Goal: Transaction & Acquisition: Book appointment/travel/reservation

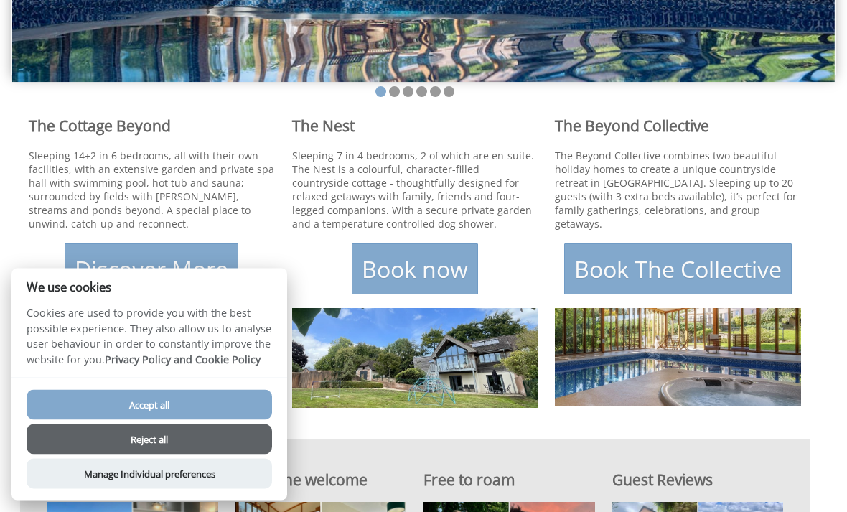
scroll to position [299, 0]
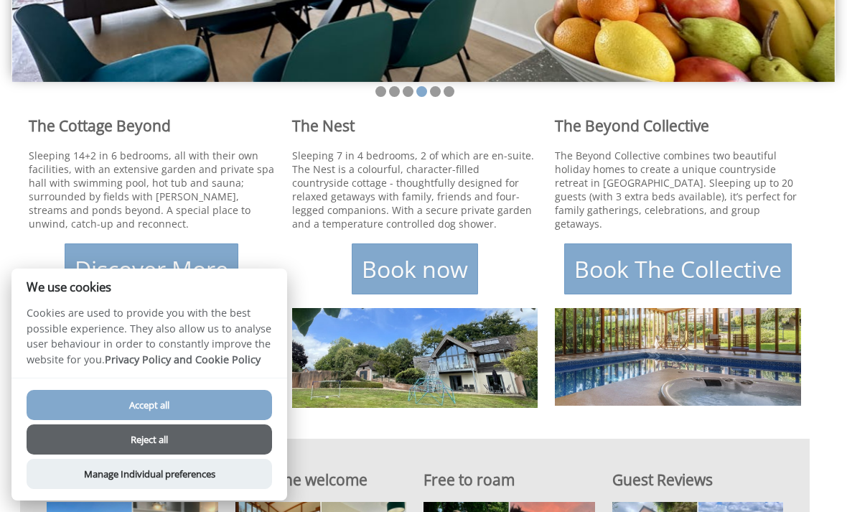
click at [184, 454] on button "Reject all" at bounding box center [149, 439] width 245 height 30
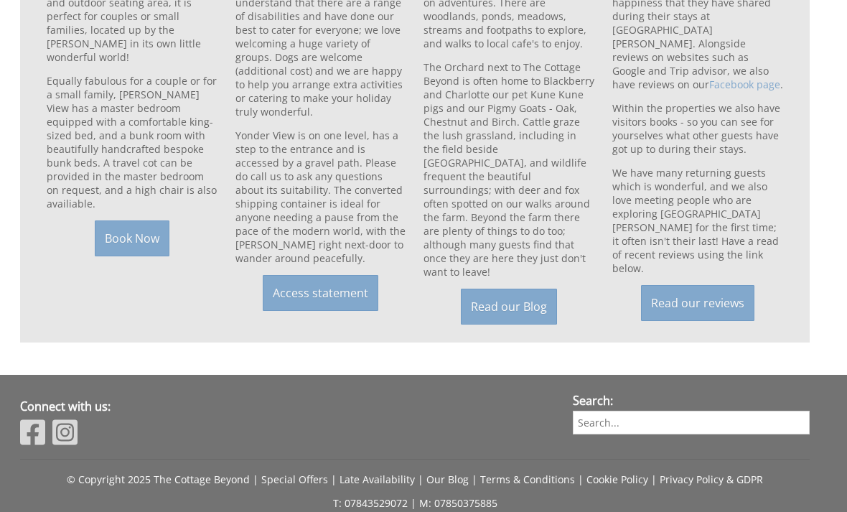
scroll to position [1045, 0]
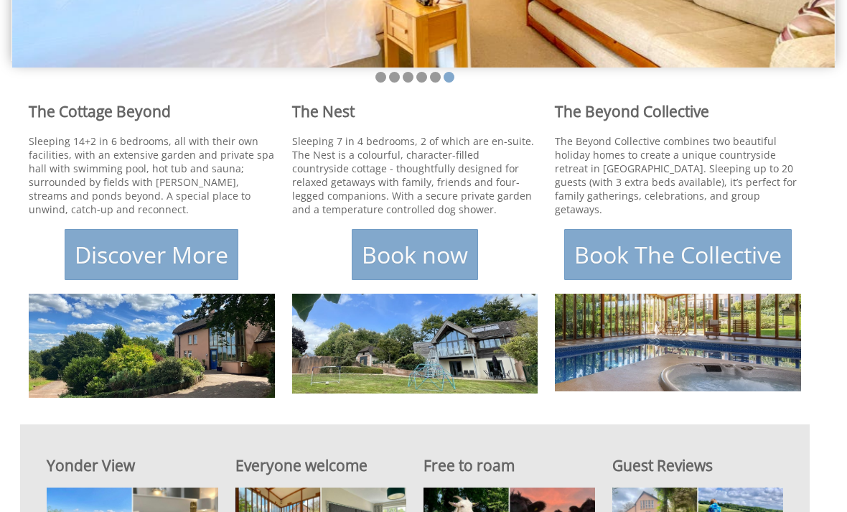
click at [406, 266] on link "Book now" at bounding box center [415, 255] width 126 height 51
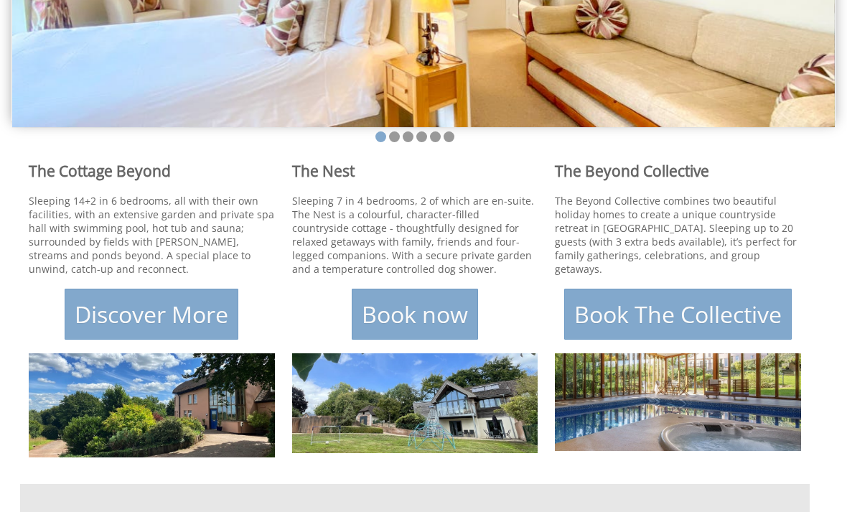
scroll to position [254, 0]
click at [144, 235] on p "Sleeping 14+2 in 6 bedrooms, all with their own facilities, with an extensive g…" at bounding box center [152, 235] width 246 height 82
click at [157, 331] on link "Discover More" at bounding box center [152, 313] width 174 height 51
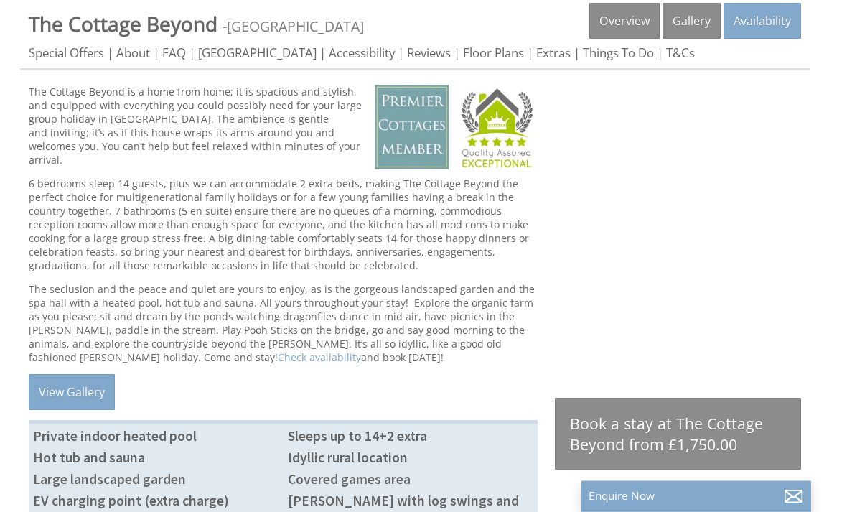
scroll to position [432, 0]
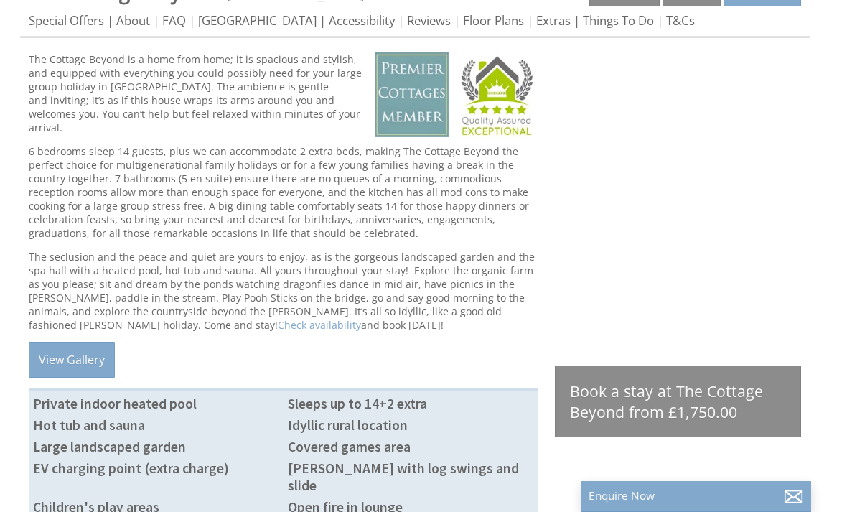
click at [65, 359] on link "View Gallery" at bounding box center [72, 360] width 86 height 36
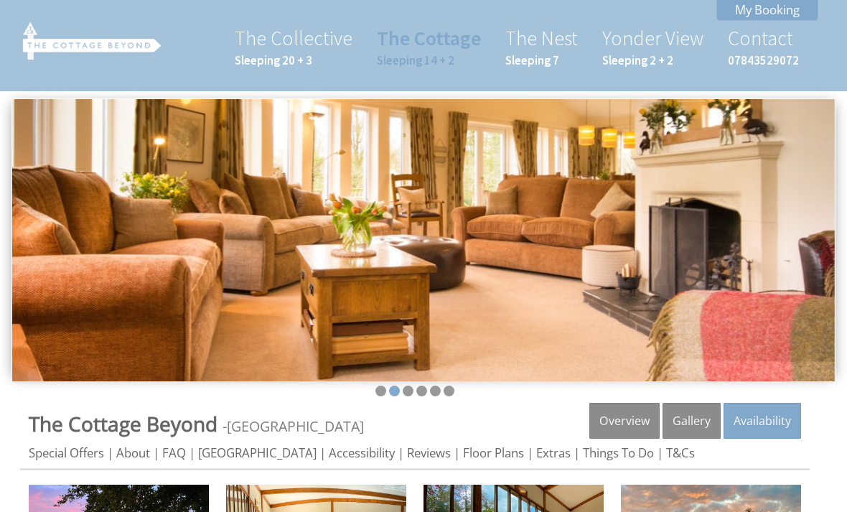
click at [763, 313] on img at bounding box center [423, 240] width 822 height 282
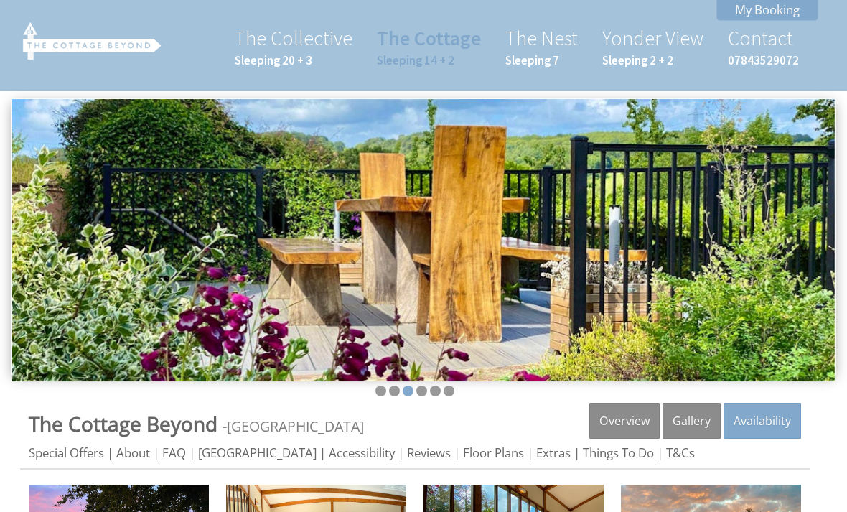
click at [757, 238] on img at bounding box center [423, 240] width 822 height 282
click at [793, 225] on img at bounding box center [423, 240] width 822 height 282
click at [418, 392] on li at bounding box center [421, 390] width 11 height 11
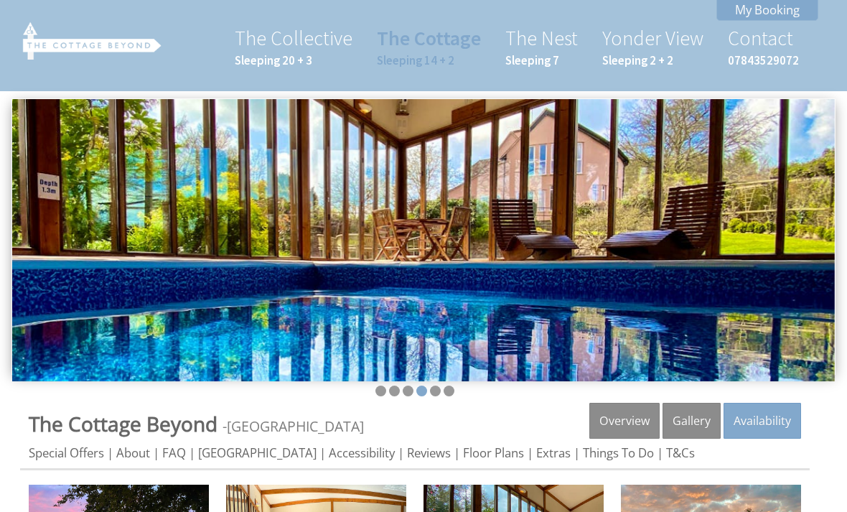
click at [433, 394] on li at bounding box center [435, 390] width 11 height 11
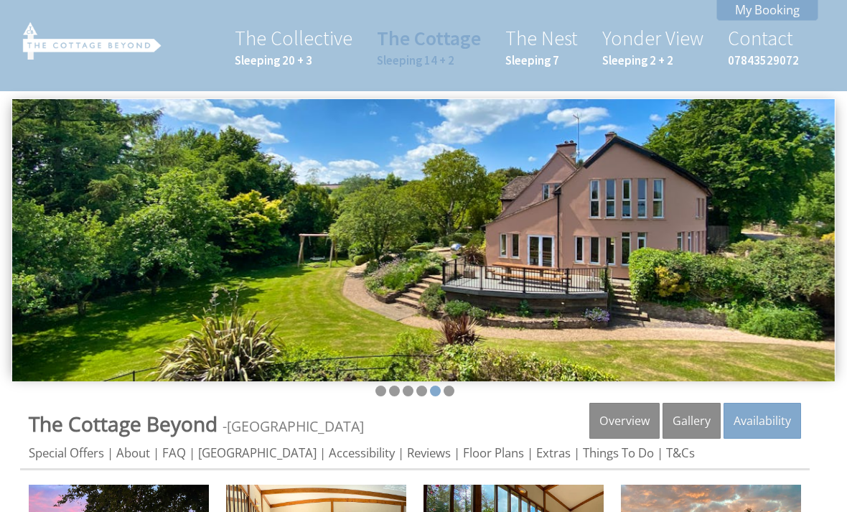
click at [448, 393] on li at bounding box center [448, 390] width 11 height 11
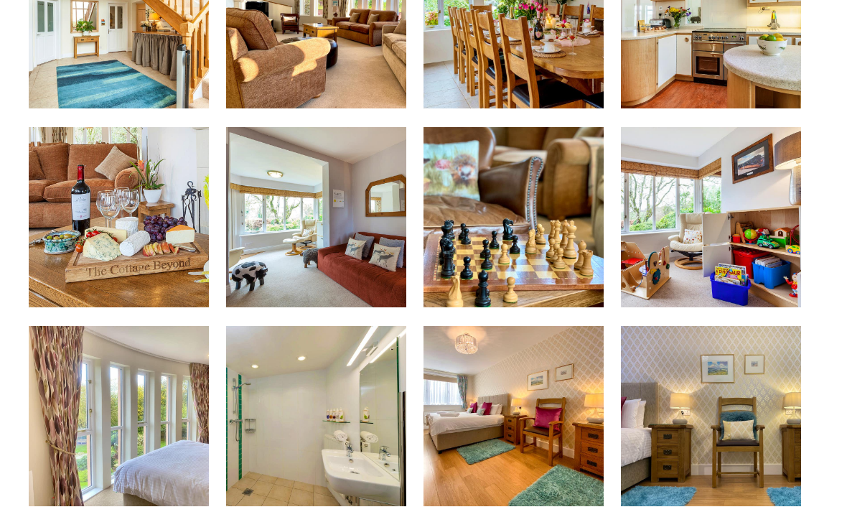
scroll to position [755, 0]
click at [737, 262] on img at bounding box center [711, 217] width 180 height 180
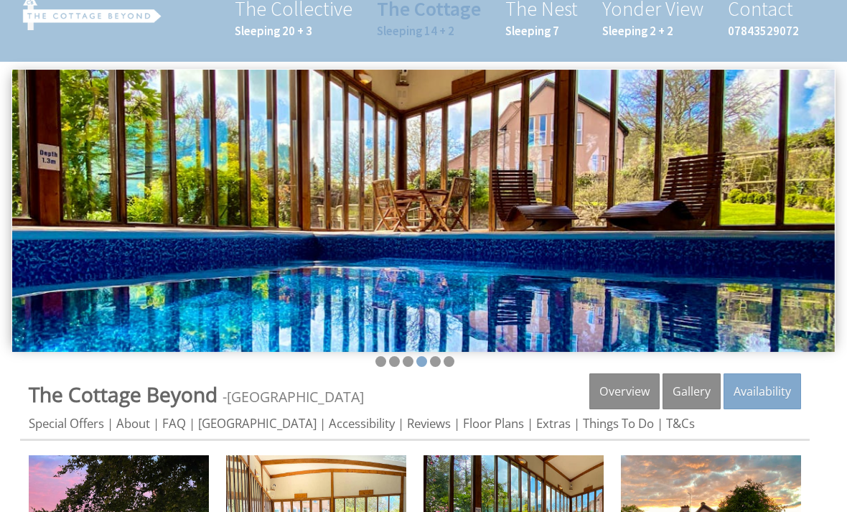
scroll to position [0, 0]
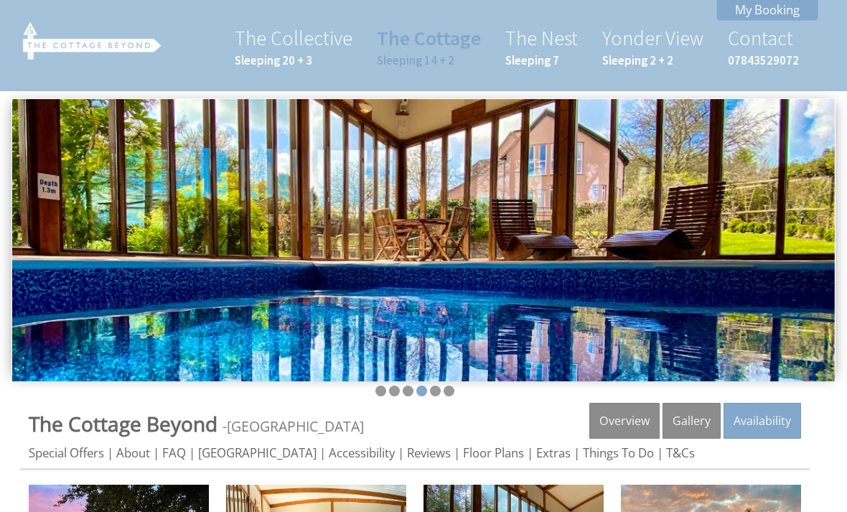
click at [760, 418] on link "Availability" at bounding box center [761, 421] width 77 height 36
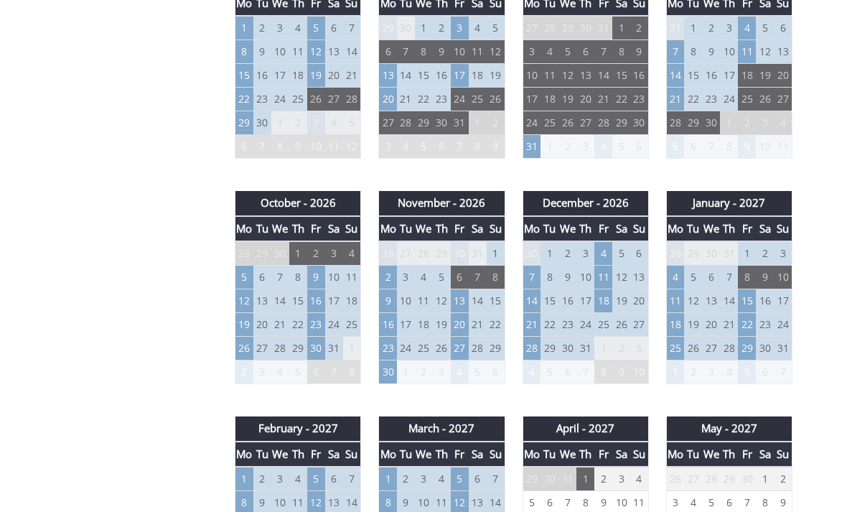
scroll to position [973, 0]
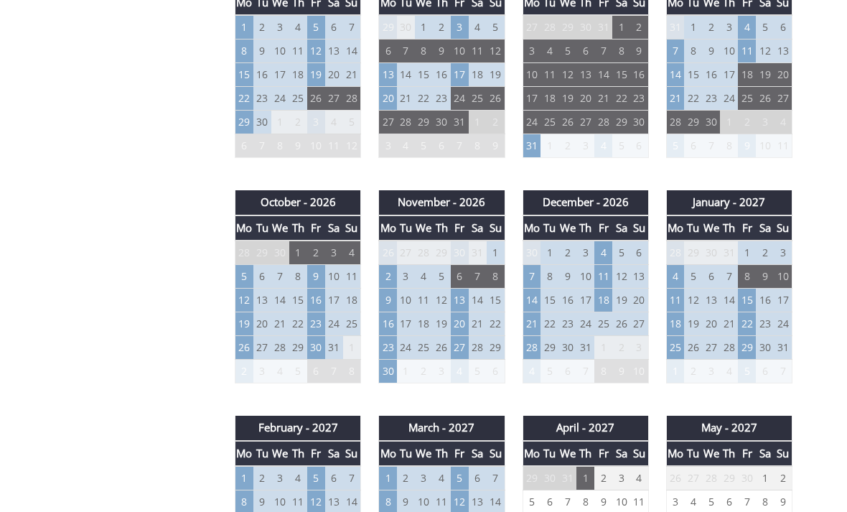
click at [246, 346] on td "26" at bounding box center [244, 348] width 18 height 24
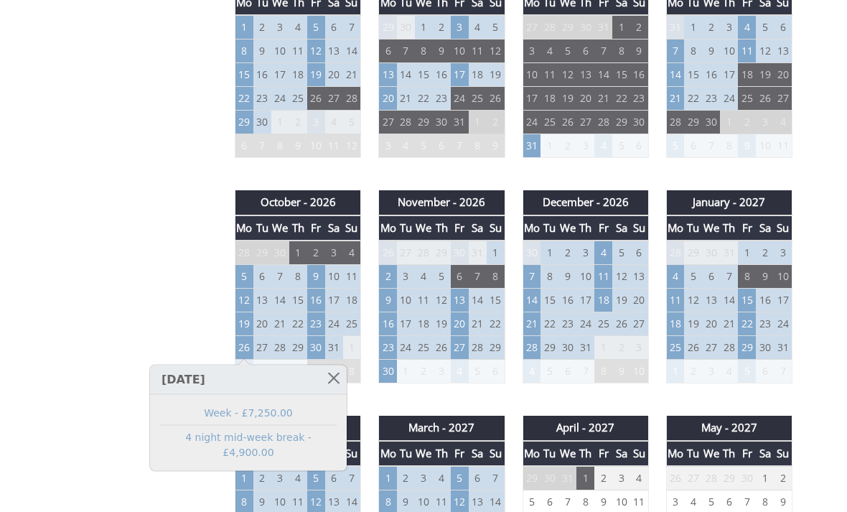
click at [324, 379] on link at bounding box center [333, 377] width 25 height 25
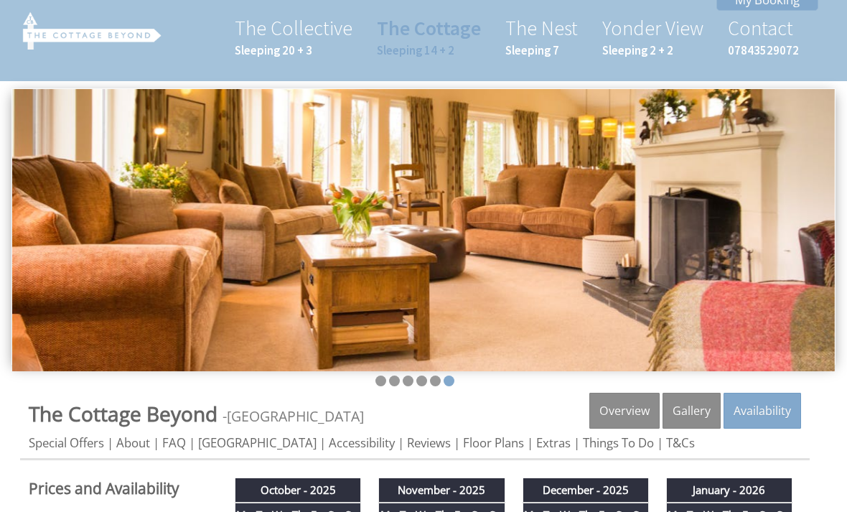
scroll to position [0, 0]
